Goal: Find specific page/section: Find specific page/section

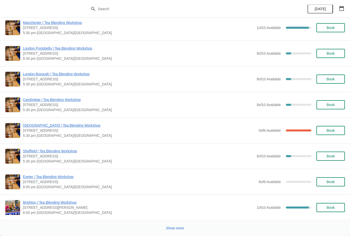
scroll to position [1339, 0]
click at [175, 232] on button "Show more" at bounding box center [175, 228] width 22 height 9
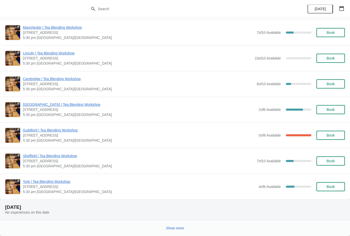
scroll to position [1999, 0]
click at [173, 232] on button "Show more" at bounding box center [175, 228] width 22 height 9
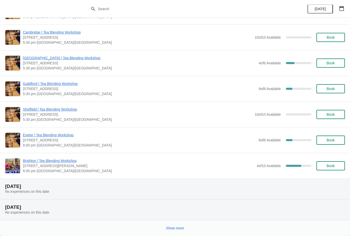
scroll to position [2664, 0]
click at [177, 231] on button "Show more" at bounding box center [175, 228] width 22 height 9
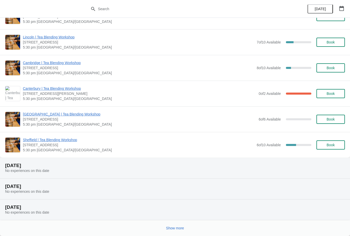
scroll to position [3303, 0]
click at [179, 226] on span "Show more" at bounding box center [175, 228] width 18 height 4
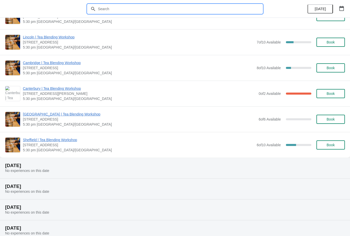
click at [122, 9] on input "text" at bounding box center [180, 8] width 165 height 9
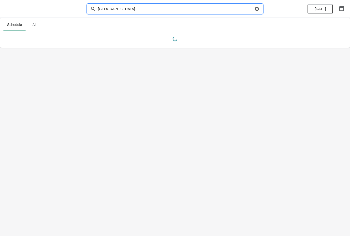
type input "[GEOGRAPHIC_DATA]"
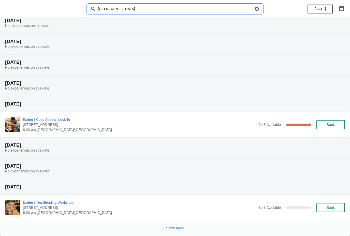
scroll to position [19, 0]
click at [176, 227] on span "Show more" at bounding box center [175, 228] width 18 height 4
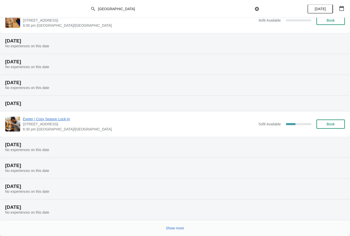
scroll to position [206, 0]
click at [173, 232] on button "Show more" at bounding box center [175, 228] width 22 height 9
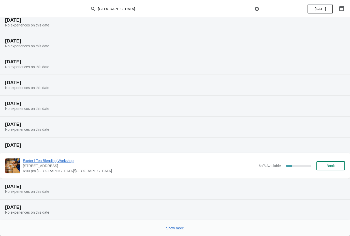
scroll to position [393, 0]
click at [177, 231] on button "Show more" at bounding box center [175, 228] width 22 height 9
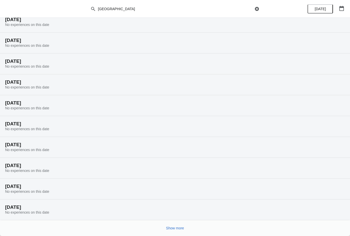
scroll to position [560, 0]
click at [179, 229] on span "Show more" at bounding box center [175, 228] width 18 height 4
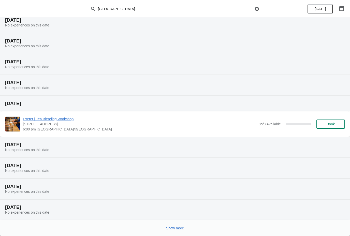
scroll to position [747, 0]
click at [177, 231] on button "Show more" at bounding box center [175, 228] width 22 height 9
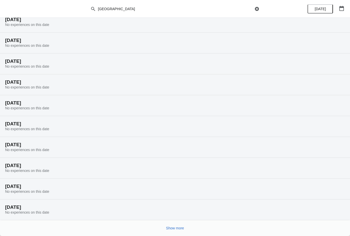
scroll to position [914, 0]
click at [180, 227] on span "Show more" at bounding box center [175, 228] width 18 height 4
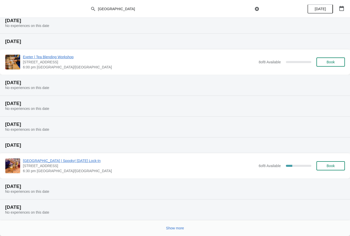
scroll to position [1122, 0]
click at [177, 230] on span "Show more" at bounding box center [175, 228] width 18 height 4
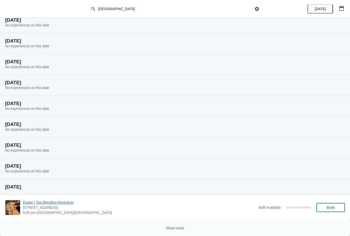
scroll to position [1309, 0]
click at [177, 229] on span "Show more" at bounding box center [175, 228] width 18 height 4
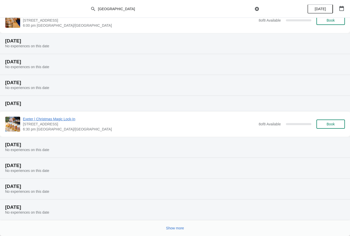
scroll to position [1497, 0]
click at [176, 236] on div "Show more" at bounding box center [175, 228] width 350 height 16
click at [178, 229] on span "Show more" at bounding box center [175, 228] width 18 height 4
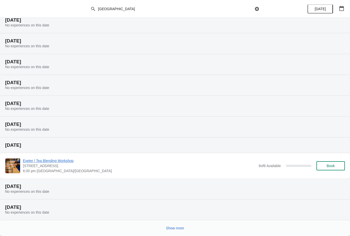
scroll to position [1684, 0]
